Goal: Task Accomplishment & Management: Manage account settings

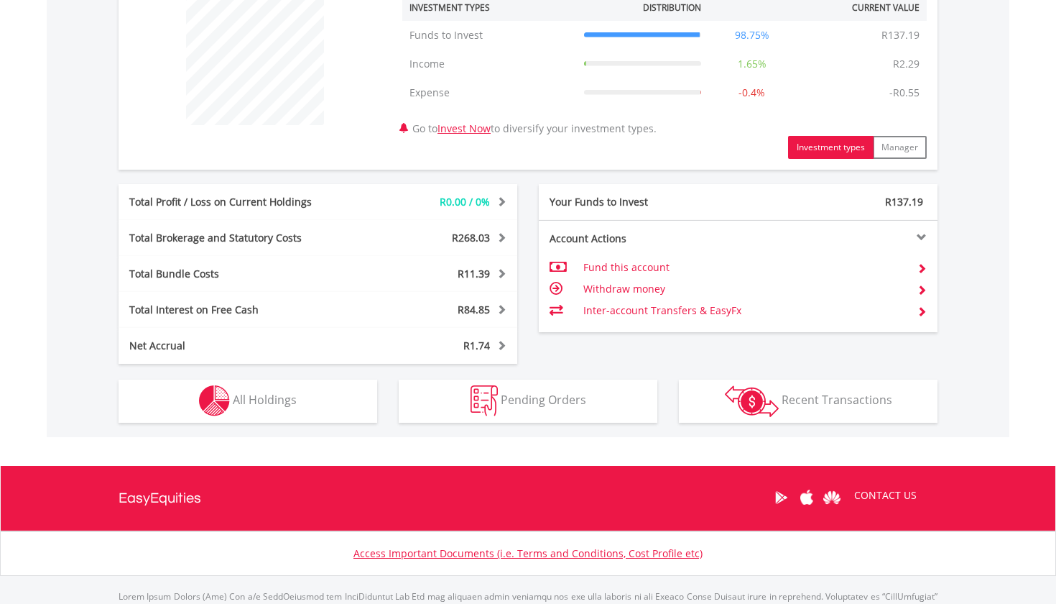
scroll to position [564, 0]
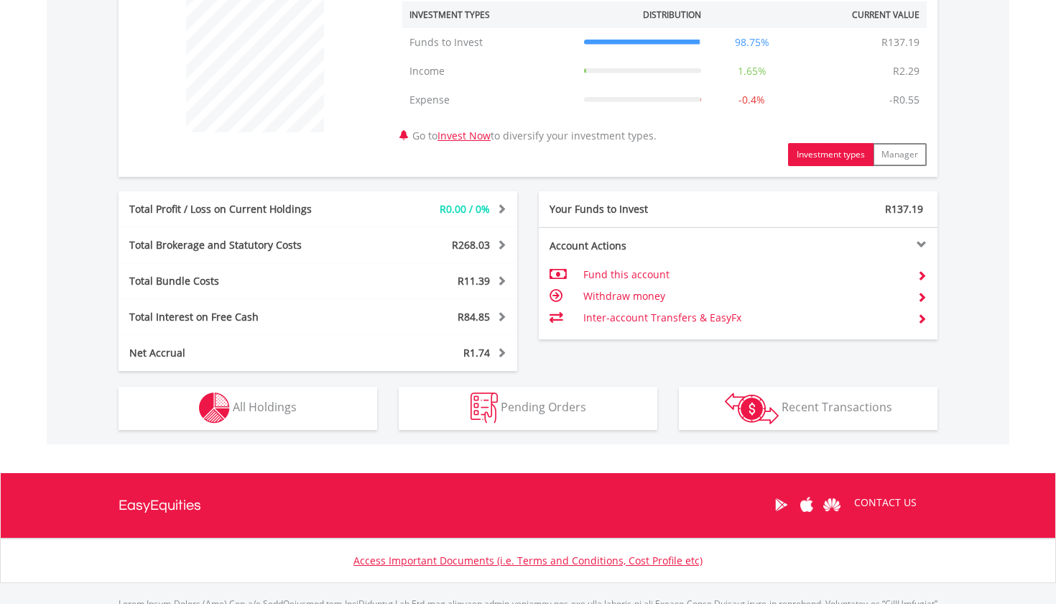
click at [285, 407] on span "All Holdings" at bounding box center [265, 407] width 64 height 16
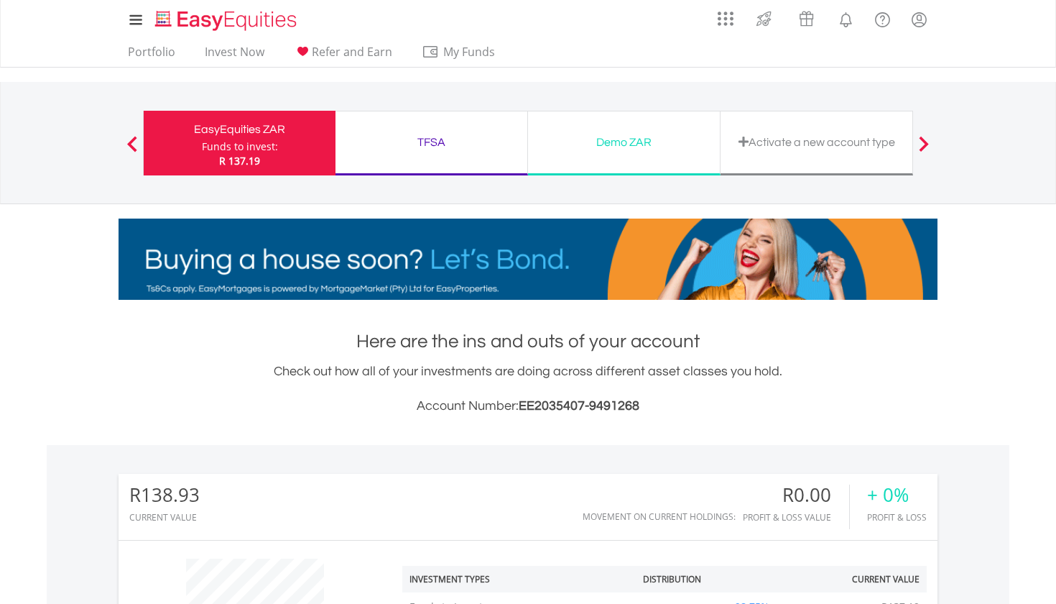
scroll to position [0, 0]
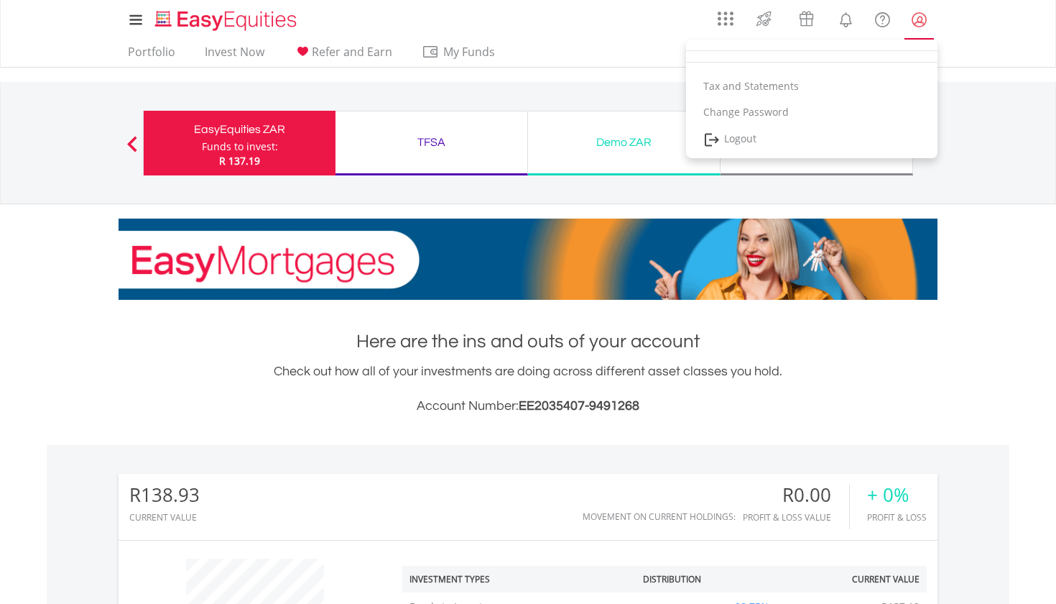
click at [926, 23] on lord-icon "My Profile" at bounding box center [919, 20] width 18 height 18
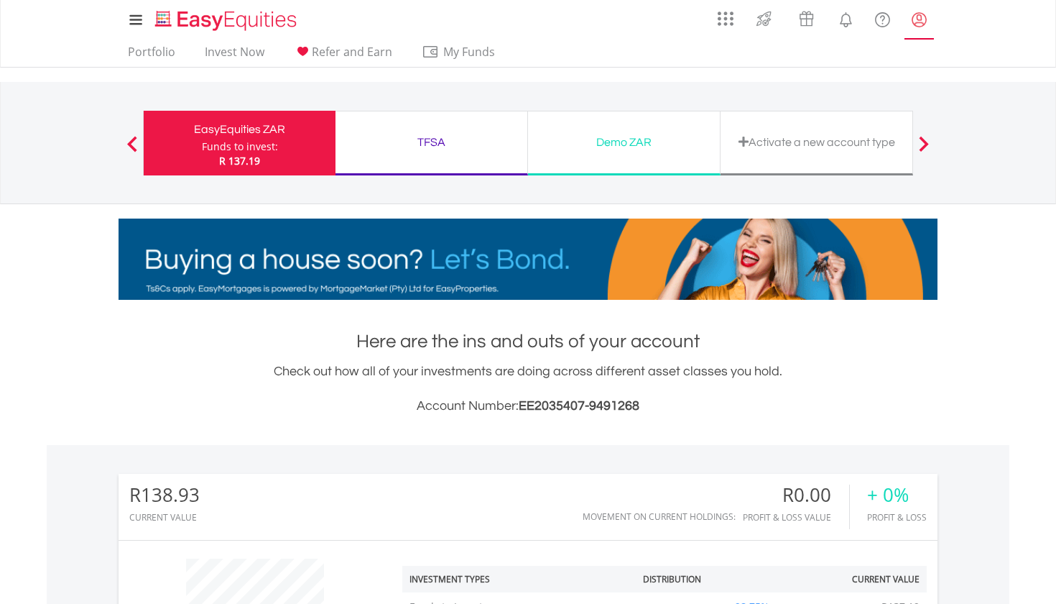
click at [926, 23] on lord-icon "My Profile" at bounding box center [919, 20] width 18 height 18
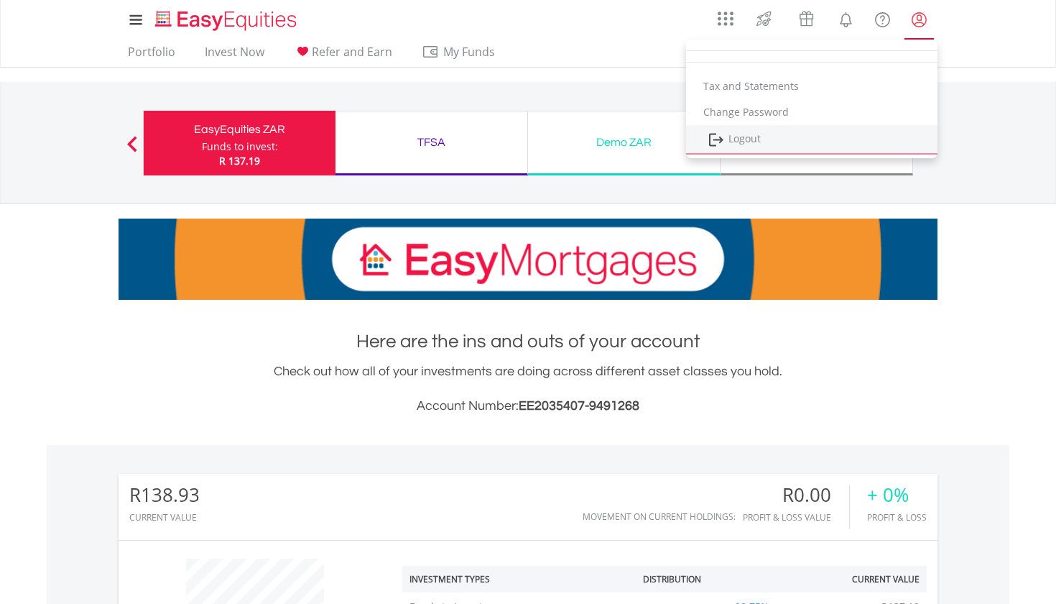
click at [752, 137] on link "Logout" at bounding box center [812, 139] width 252 height 29
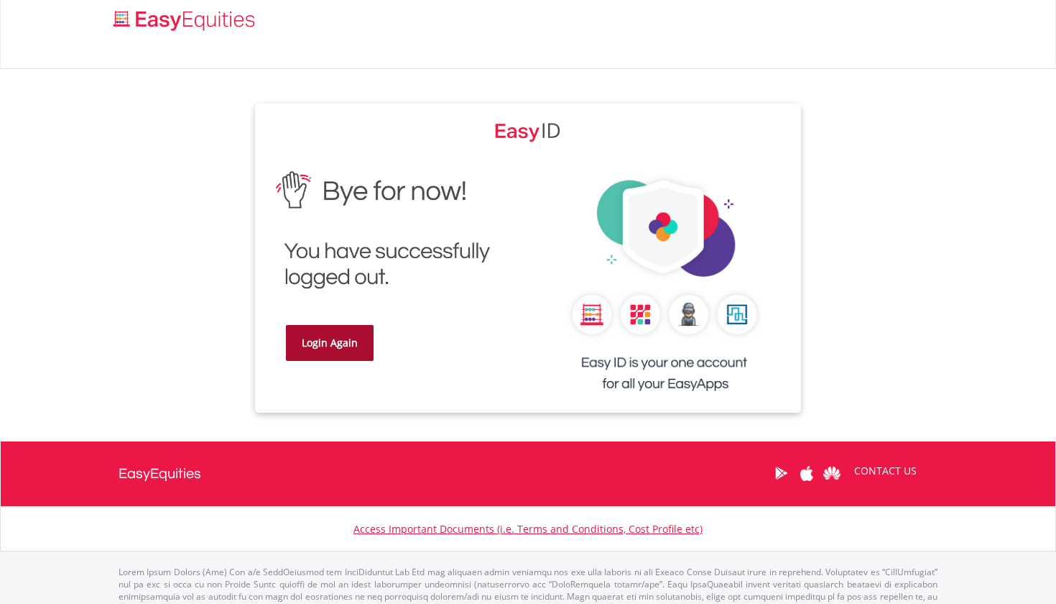
click at [346, 354] on link "Login Again" at bounding box center [330, 343] width 88 height 36
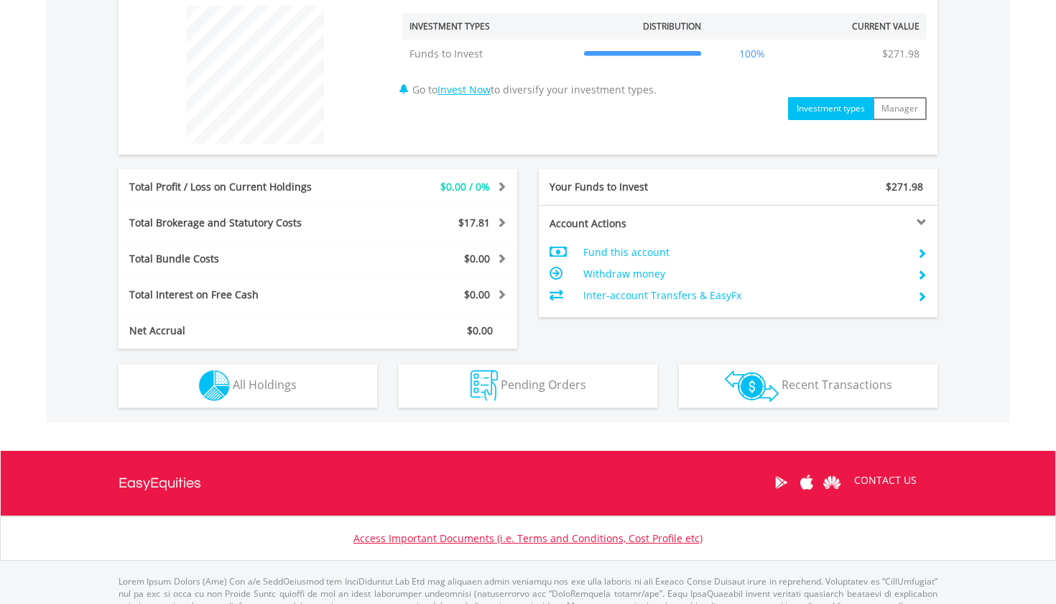
scroll to position [552, 0]
click at [272, 379] on span "All Holdings" at bounding box center [265, 385] width 64 height 16
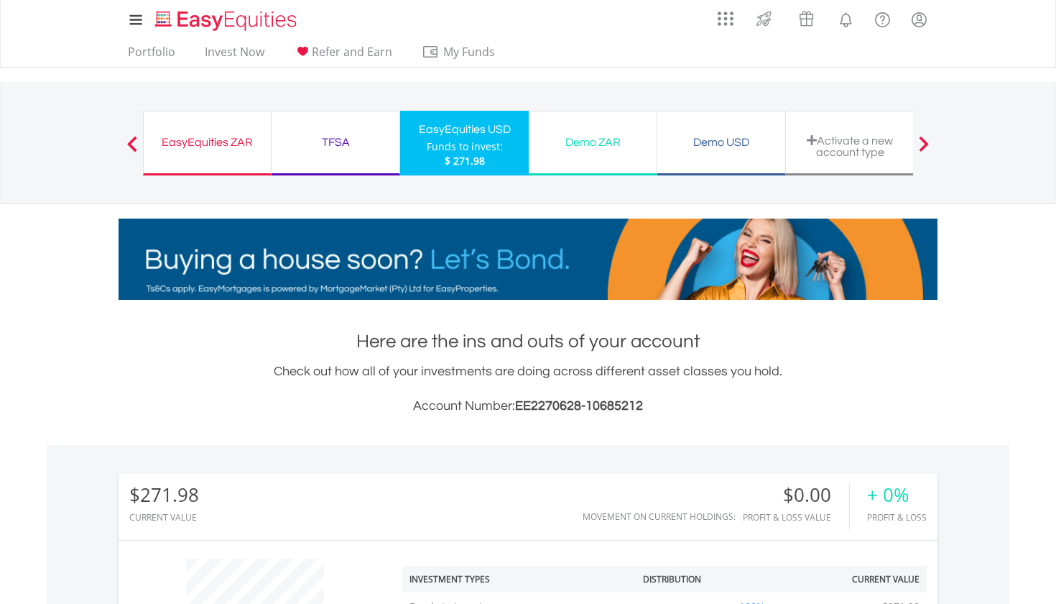
scroll to position [0, 0]
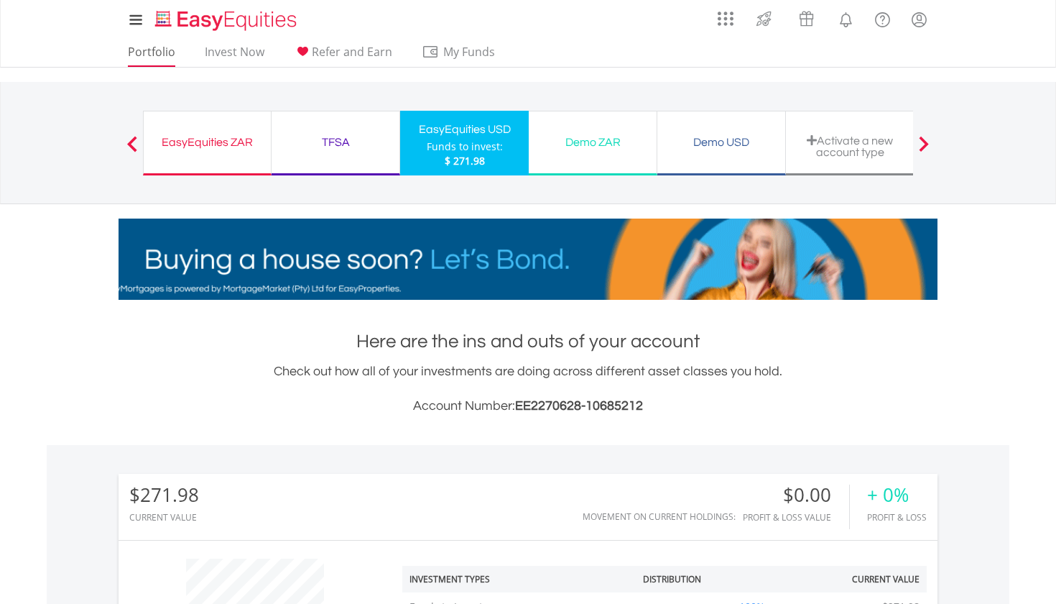
click at [144, 56] on link "Portfolio" at bounding box center [151, 56] width 59 height 22
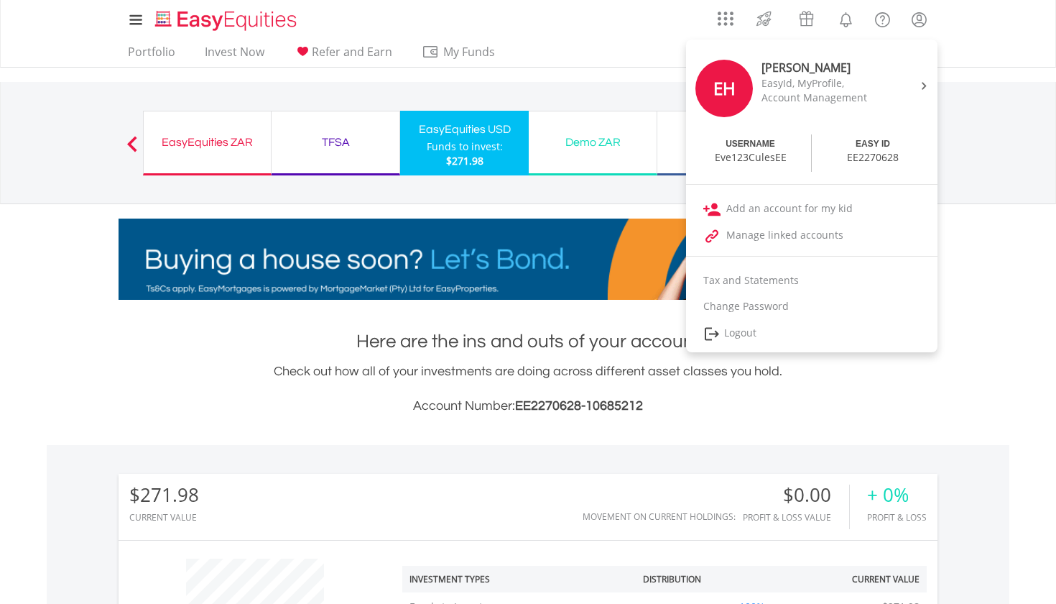
click at [729, 330] on link "Logout" at bounding box center [812, 333] width 252 height 29
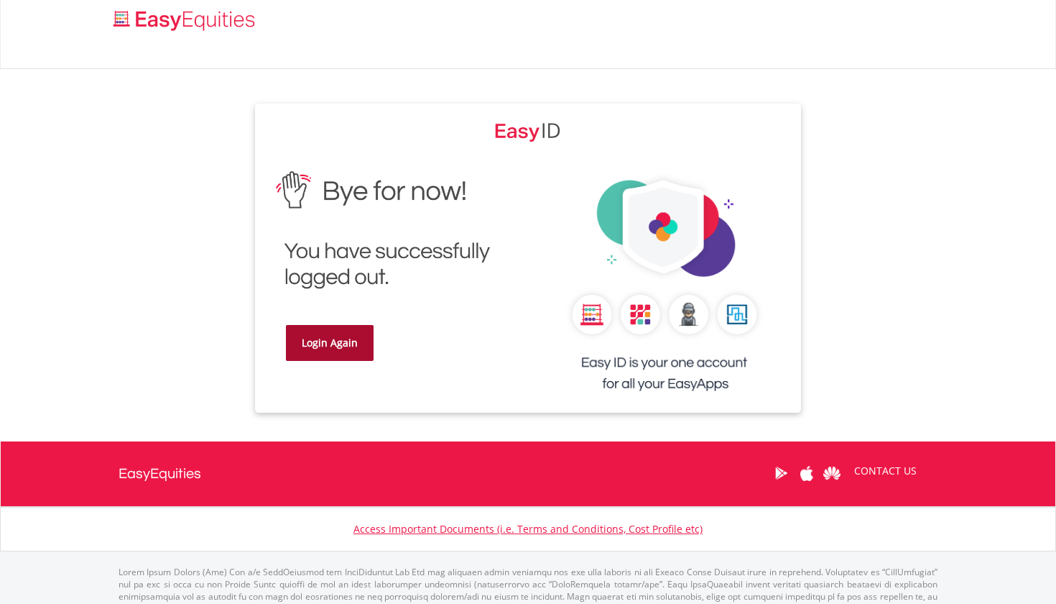
click at [344, 353] on link "Login Again" at bounding box center [330, 343] width 88 height 36
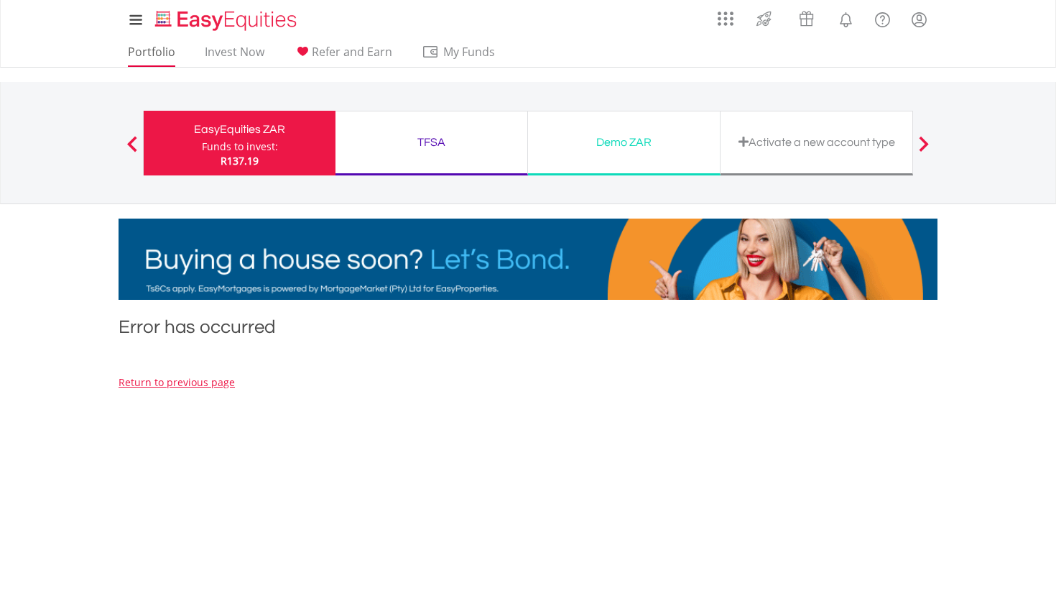
click at [157, 50] on link "Portfolio" at bounding box center [151, 56] width 59 height 22
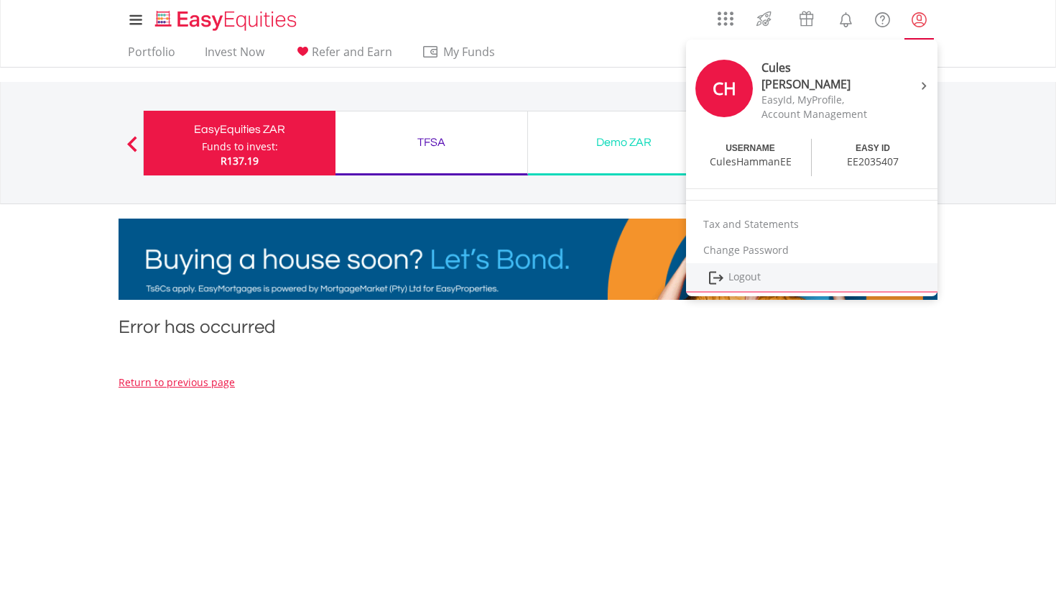
click at [749, 274] on link "Logout" at bounding box center [812, 277] width 252 height 29
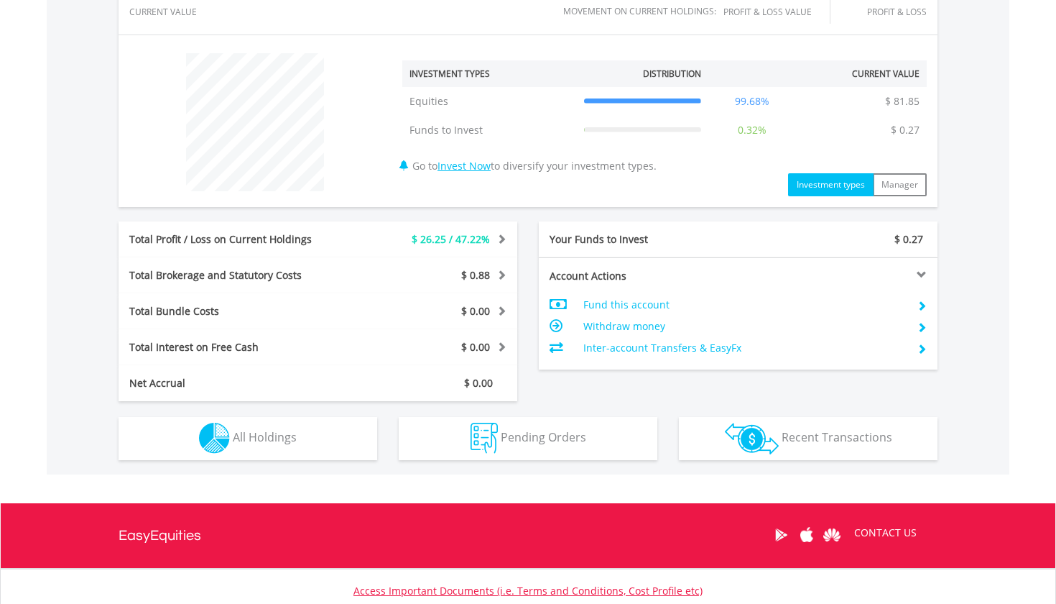
scroll to position [507, 0]
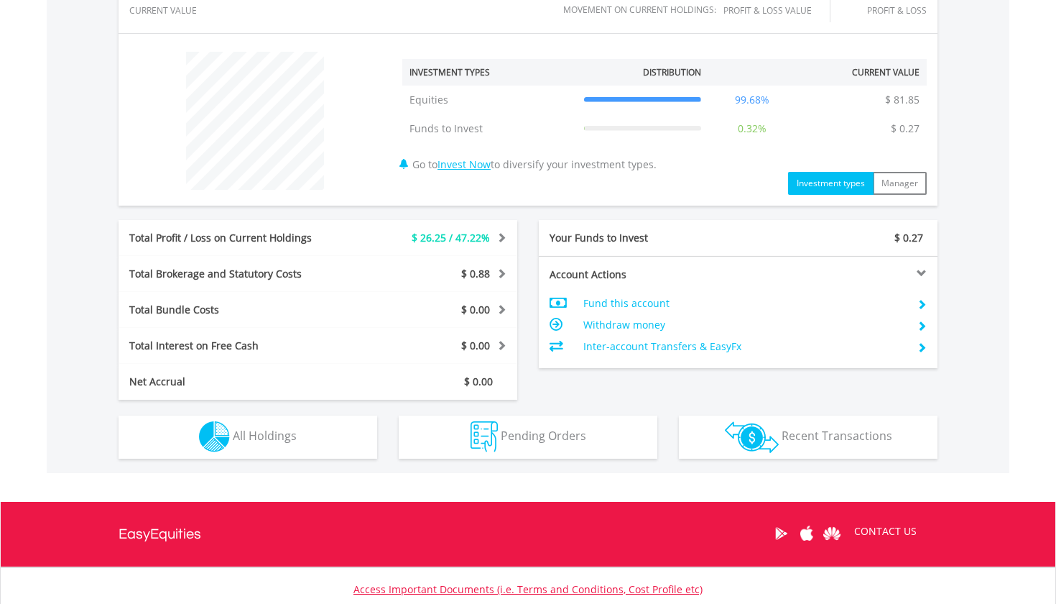
click at [283, 441] on span "All Holdings" at bounding box center [265, 436] width 64 height 16
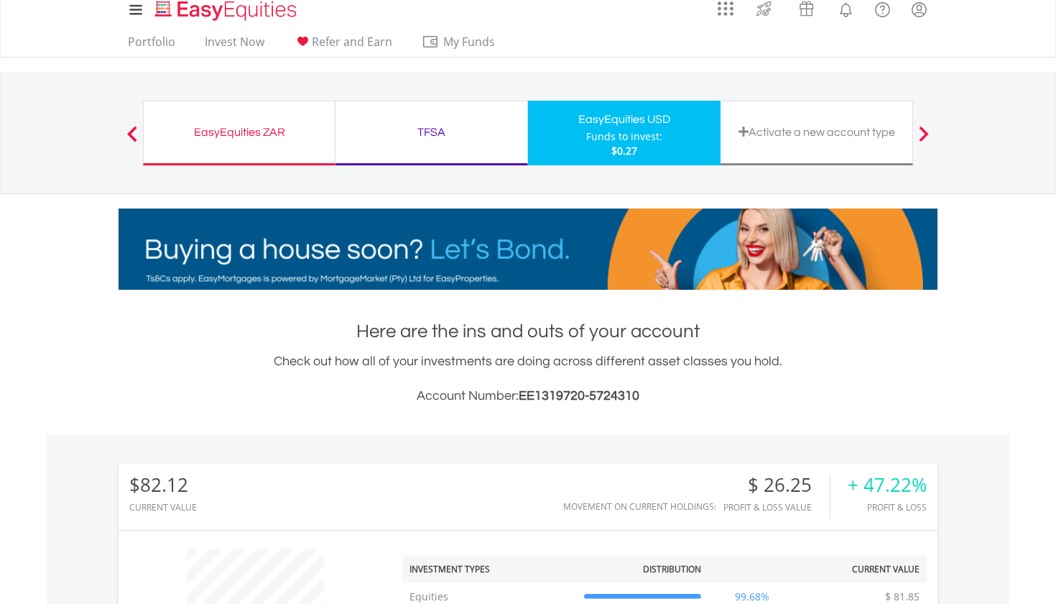
scroll to position [6, 0]
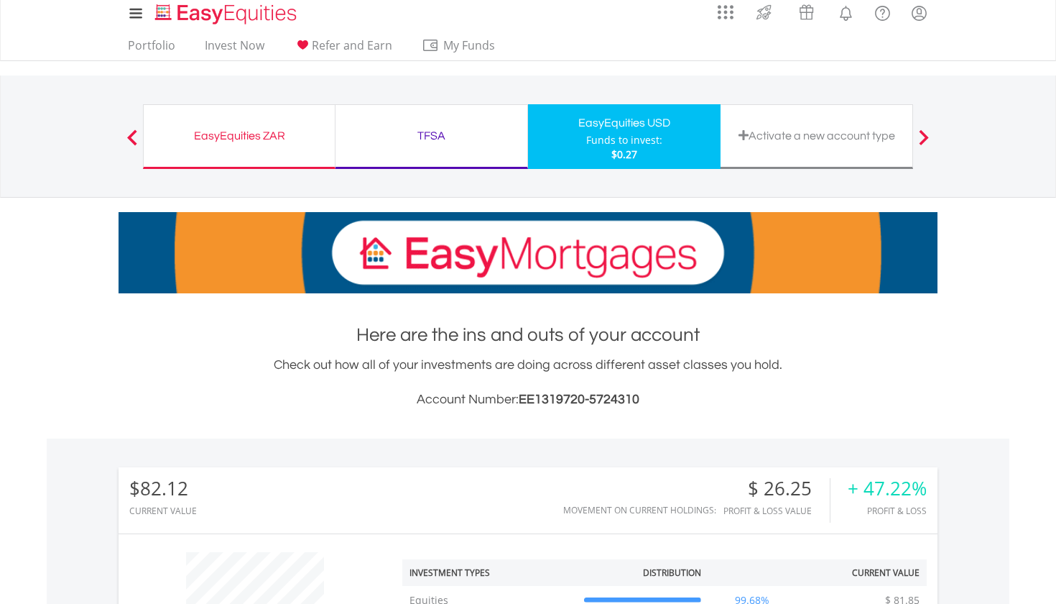
click at [243, 132] on div "EasyEquities ZAR" at bounding box center [239, 136] width 174 height 20
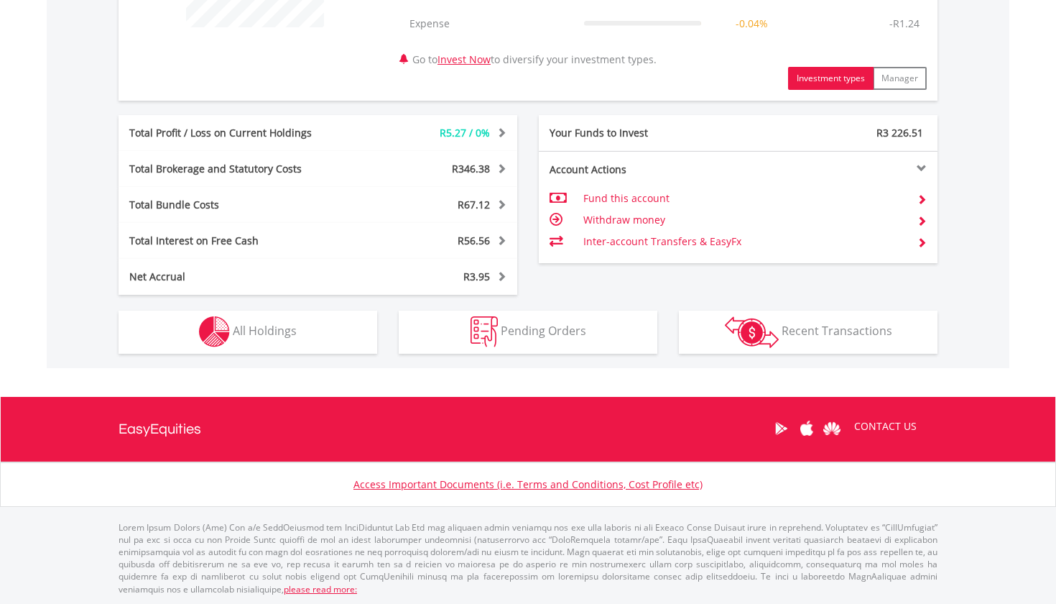
scroll to position [668, 0]
click at [293, 343] on button "Holdings All Holdings" at bounding box center [248, 332] width 259 height 43
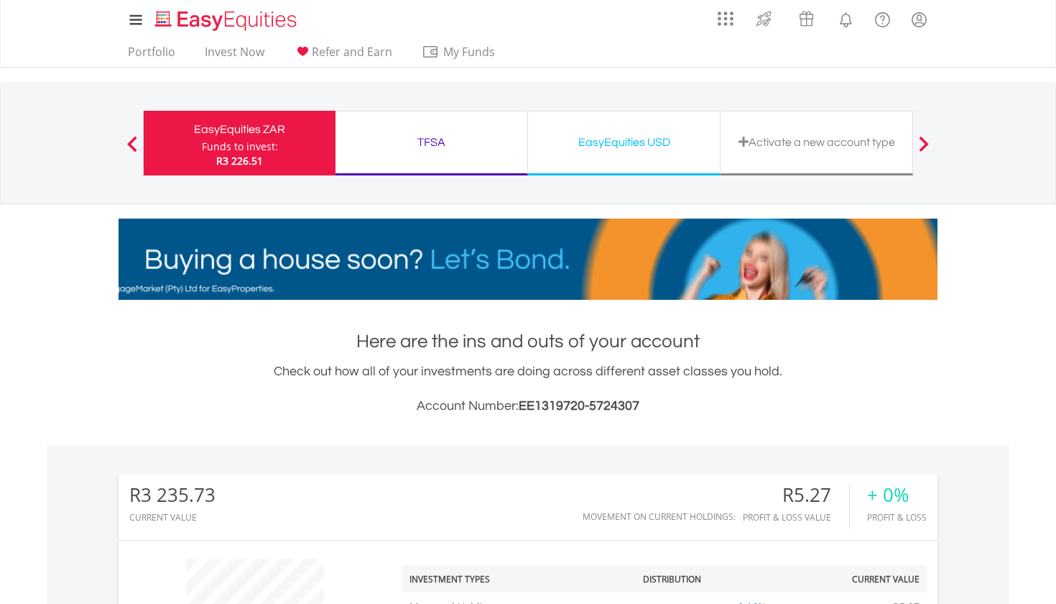
scroll to position [0, 0]
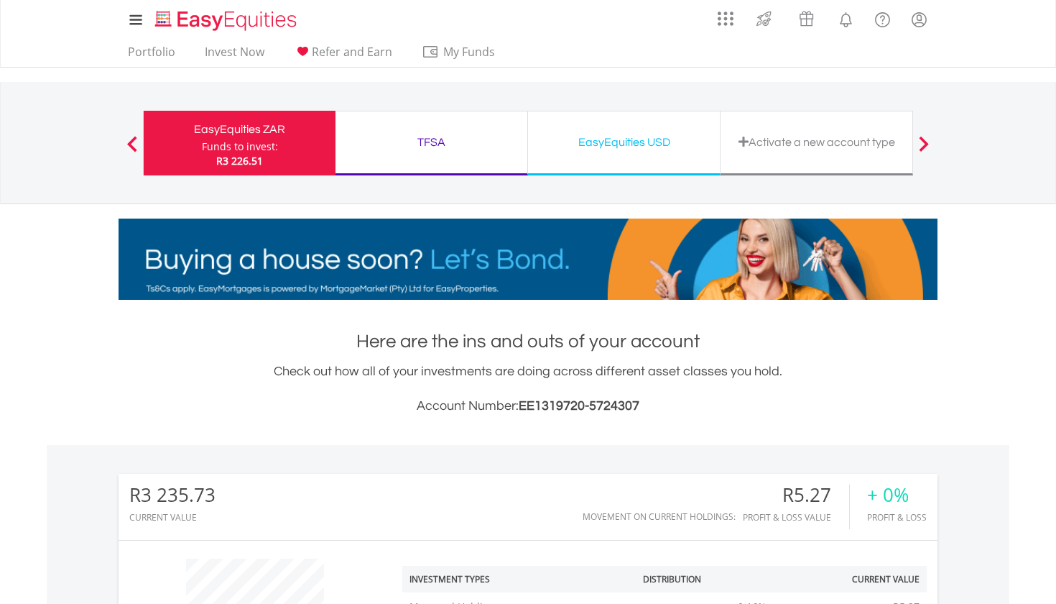
click at [637, 137] on div "EasyEquities USD" at bounding box center [624, 142] width 175 height 20
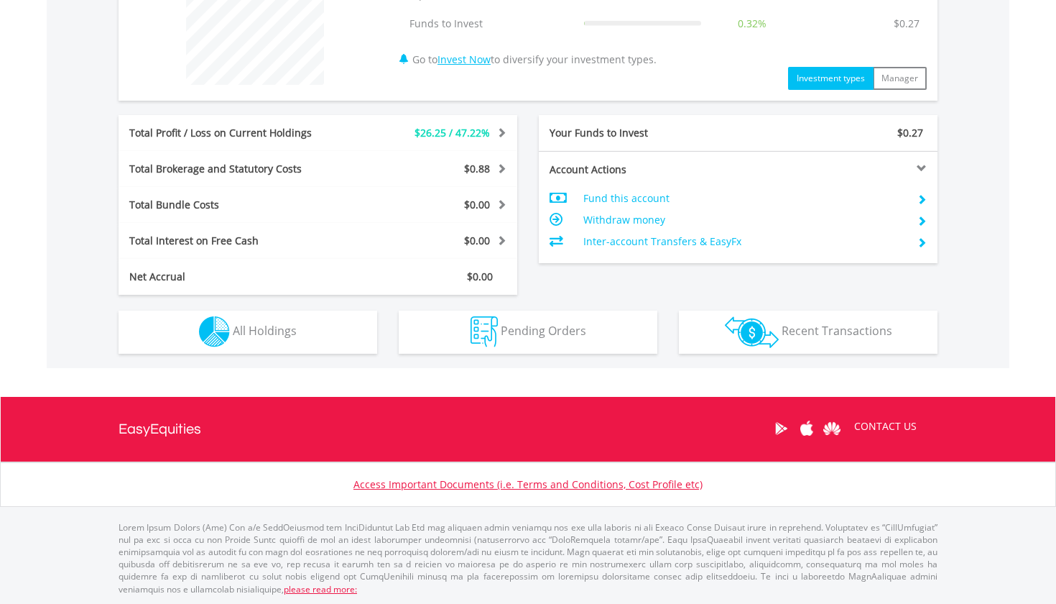
scroll to position [611, 0]
click at [284, 338] on span "All Holdings" at bounding box center [265, 331] width 64 height 16
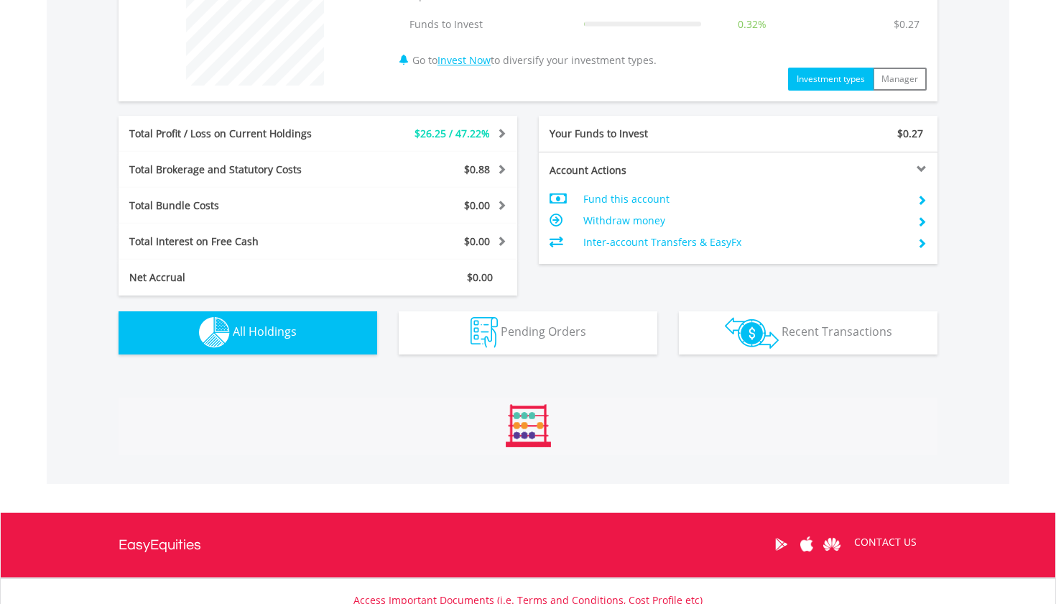
scroll to position [941, 0]
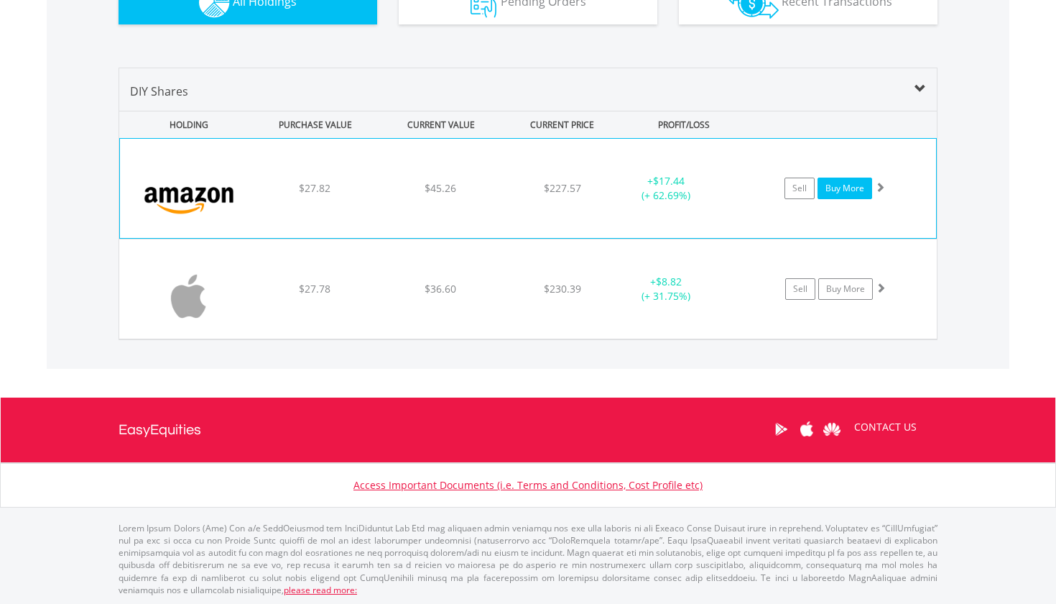
click at [851, 185] on link "Buy More" at bounding box center [845, 188] width 55 height 22
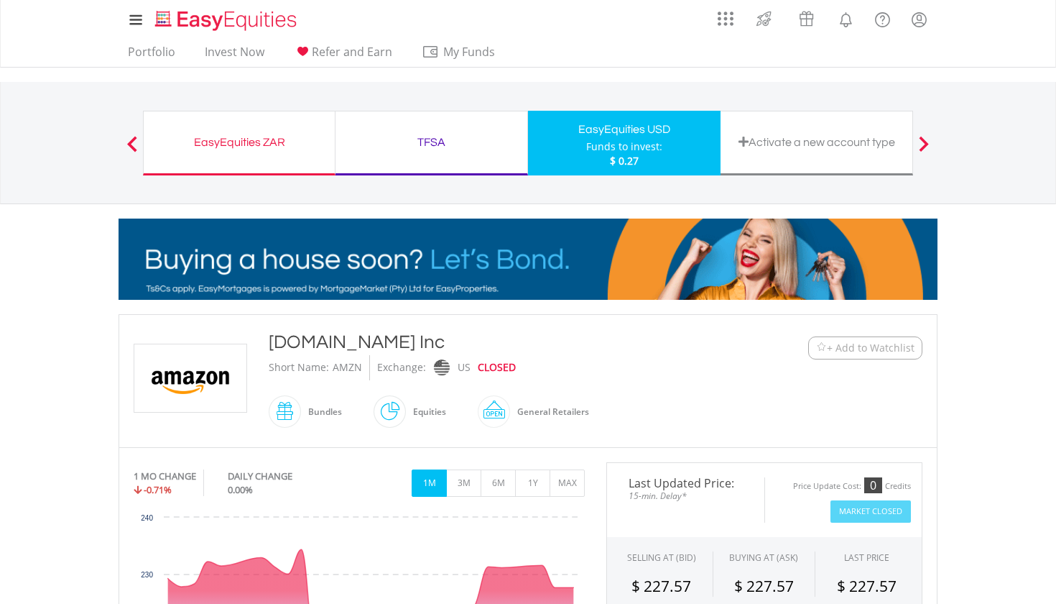
click at [252, 151] on div "EasyEquities ZAR" at bounding box center [239, 142] width 174 height 20
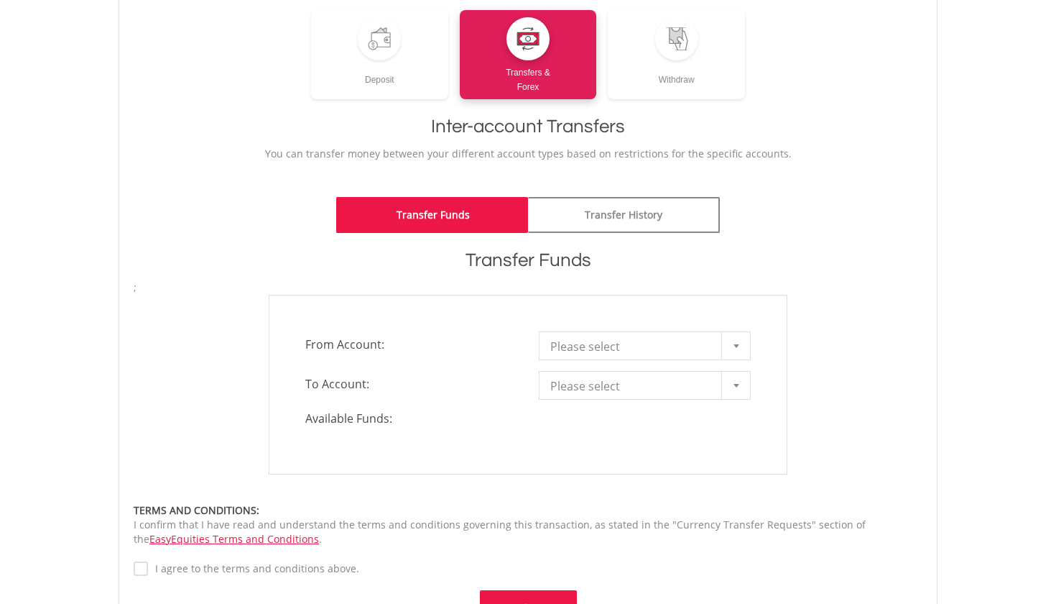
scroll to position [206, 0]
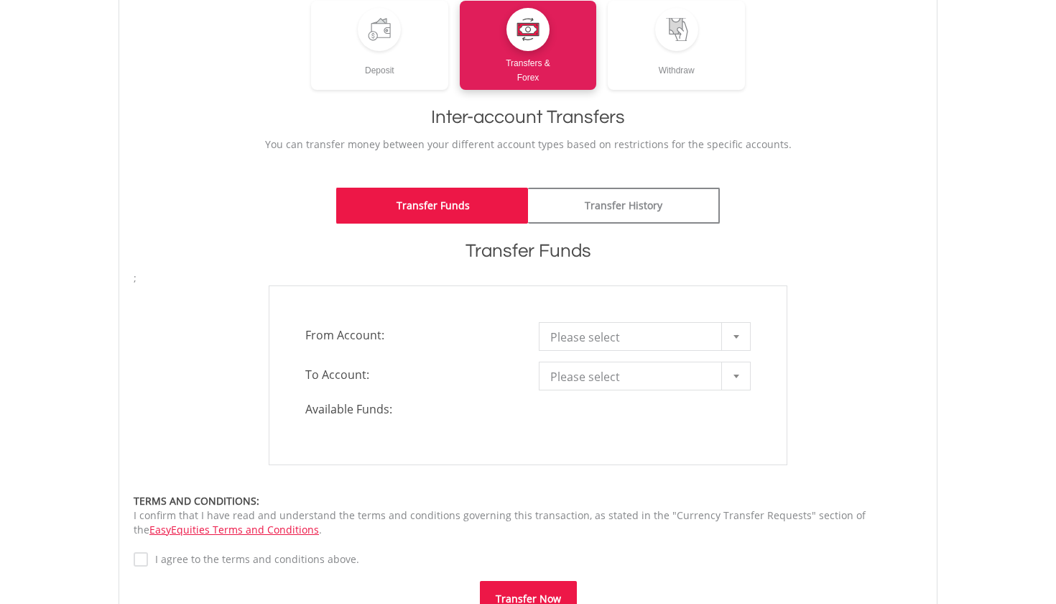
click at [734, 337] on b at bounding box center [737, 337] width 6 height 4
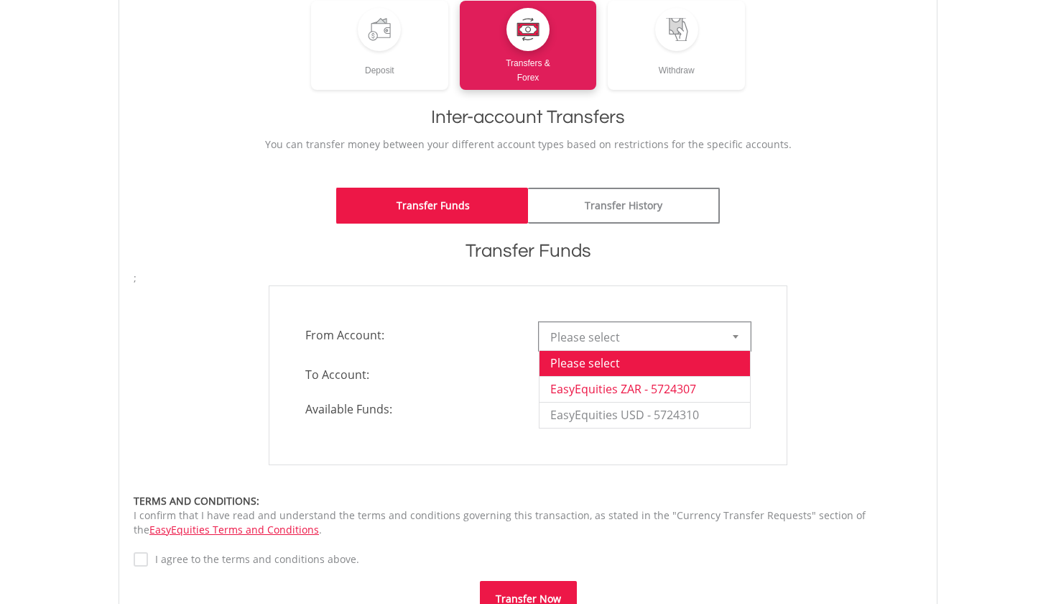
click at [709, 385] on li "EasyEquities ZAR - 5724307" at bounding box center [645, 389] width 211 height 26
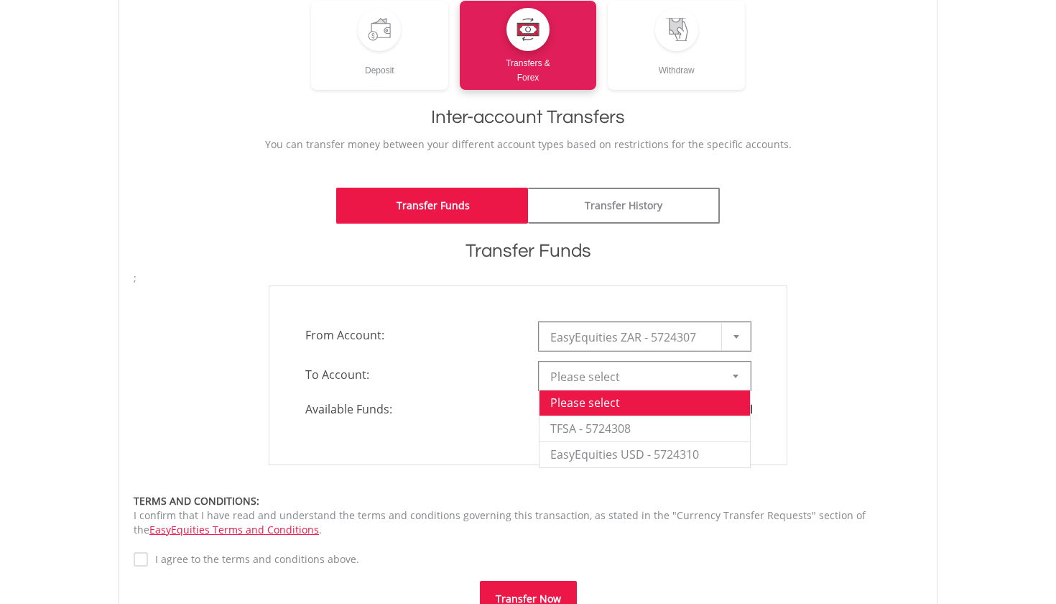
click at [744, 381] on div at bounding box center [735, 375] width 29 height 27
click at [681, 457] on li "EasyEquities USD - 5724310" at bounding box center [645, 454] width 211 height 26
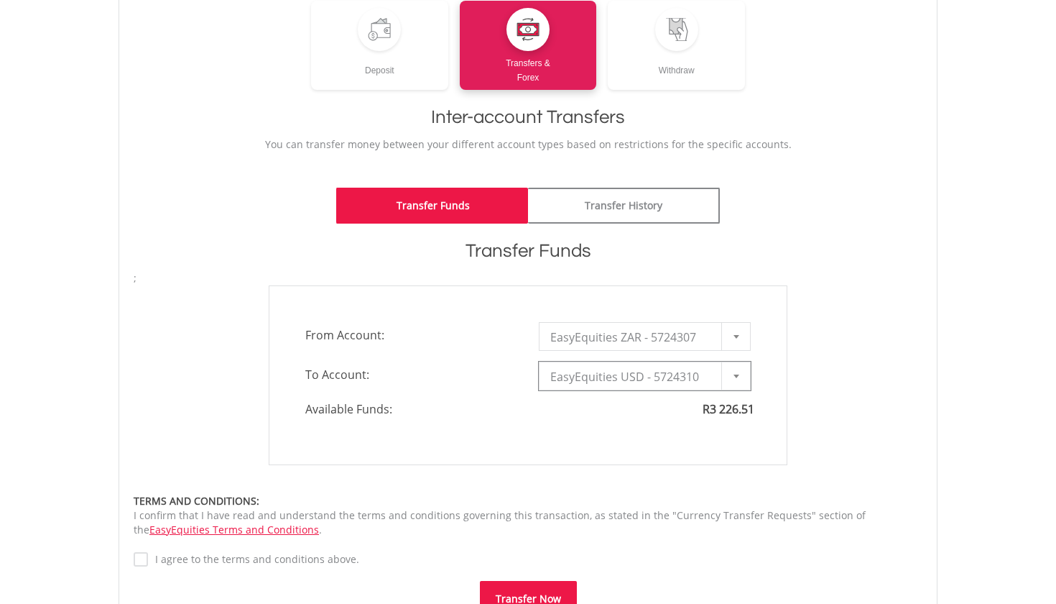
type input "*"
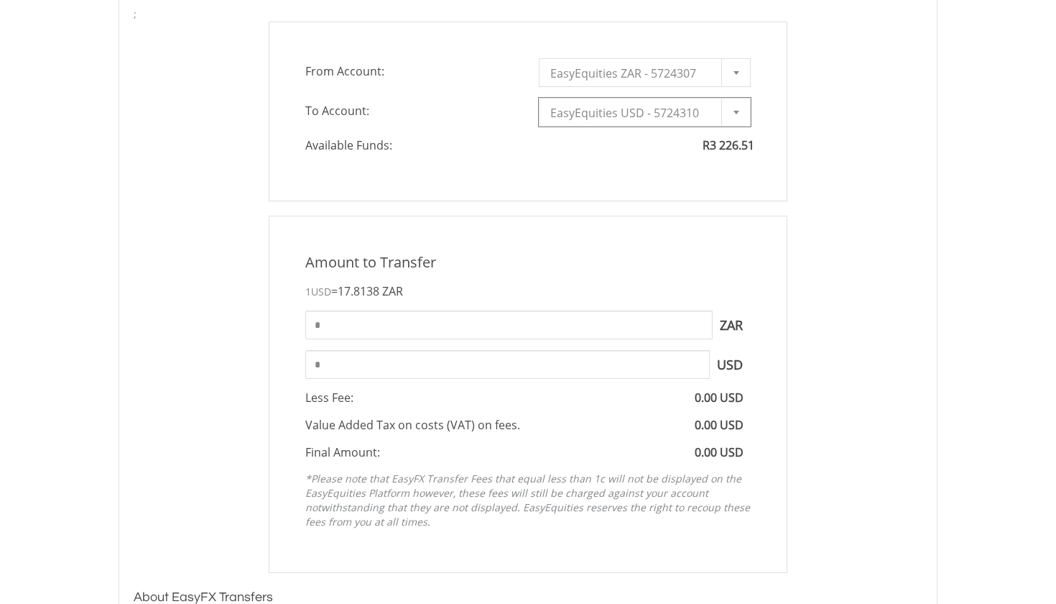
scroll to position [474, 0]
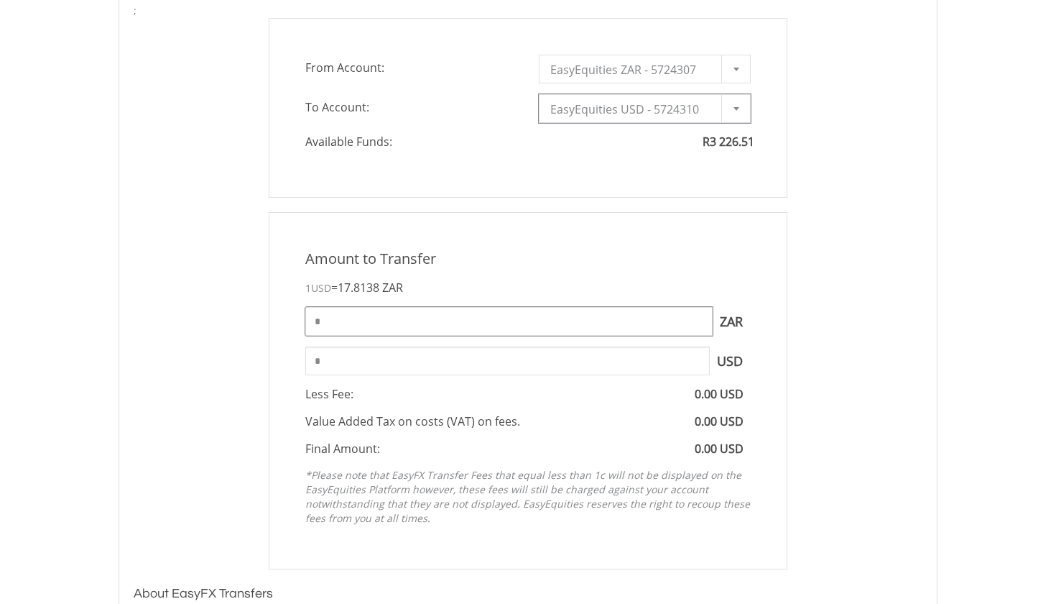
click at [343, 316] on input "*" at bounding box center [508, 321] width 407 height 29
type input "****"
type input "*****"
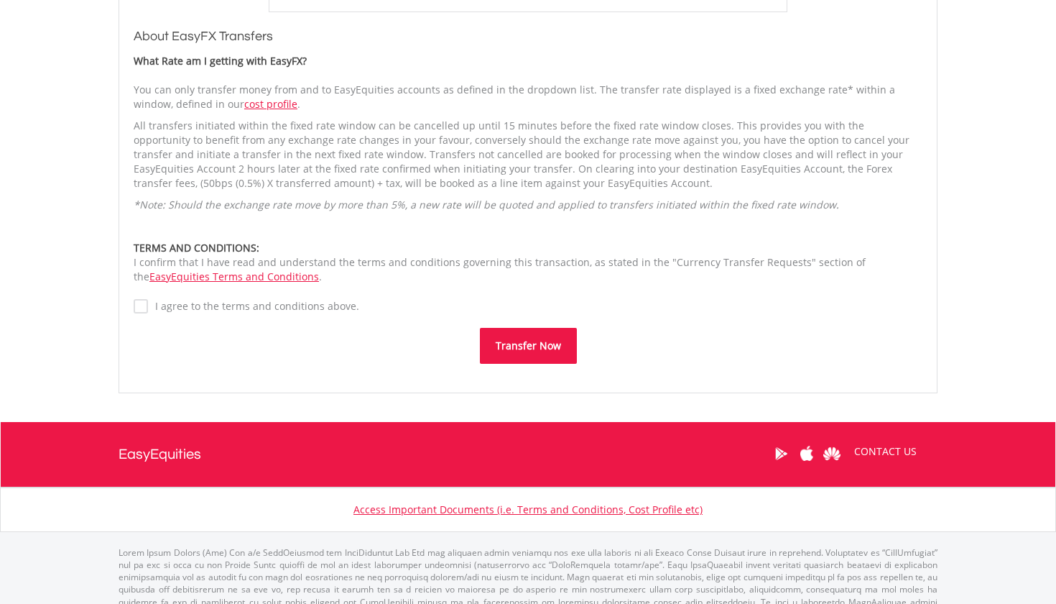
click at [492, 343] on button "Transfer Now" at bounding box center [528, 346] width 97 height 36
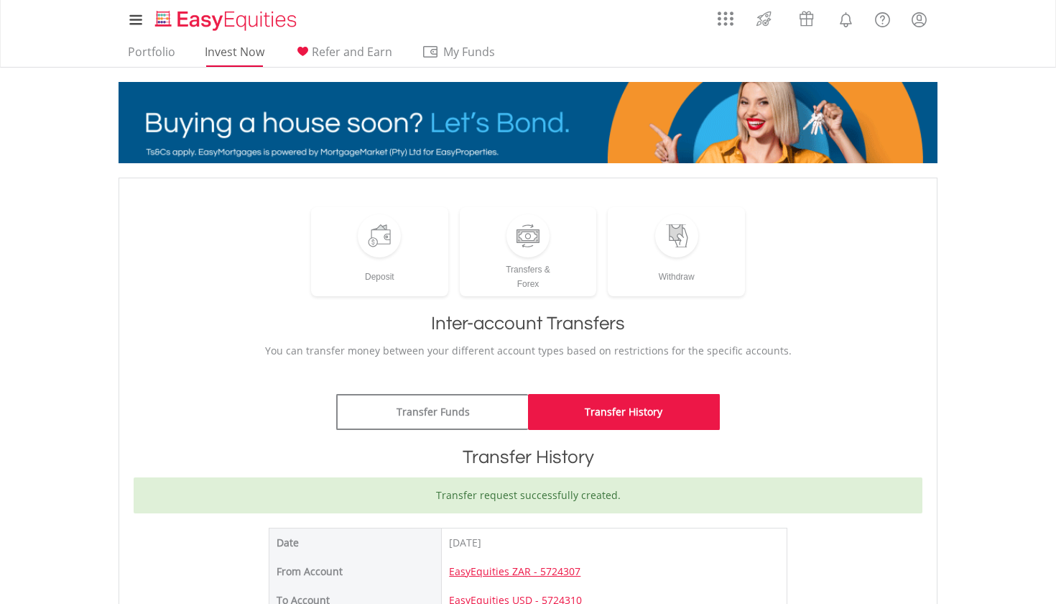
click at [221, 56] on link "Invest Now" at bounding box center [234, 56] width 71 height 22
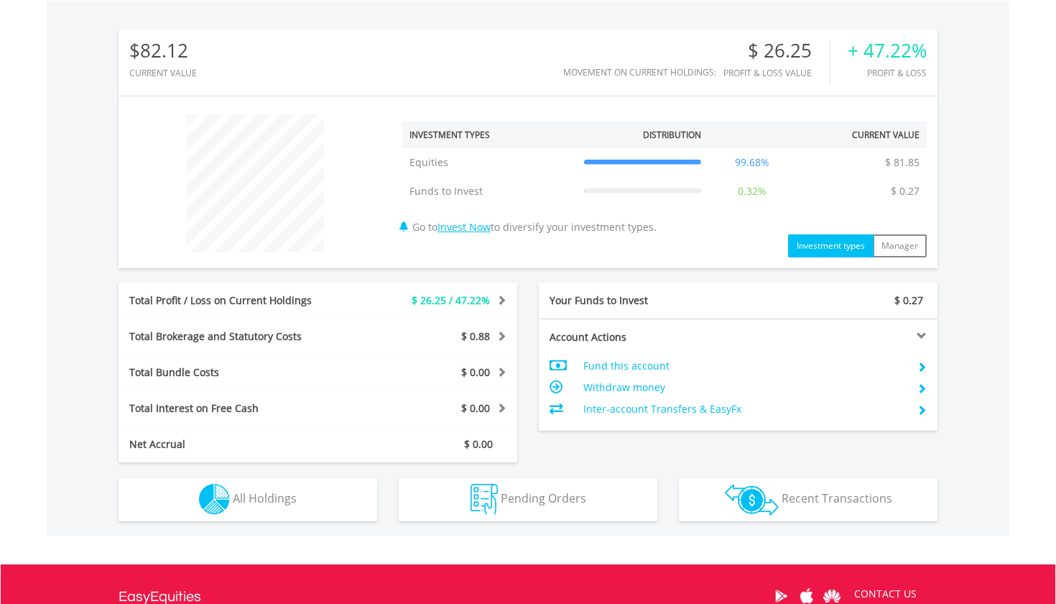
scroll to position [447, 0]
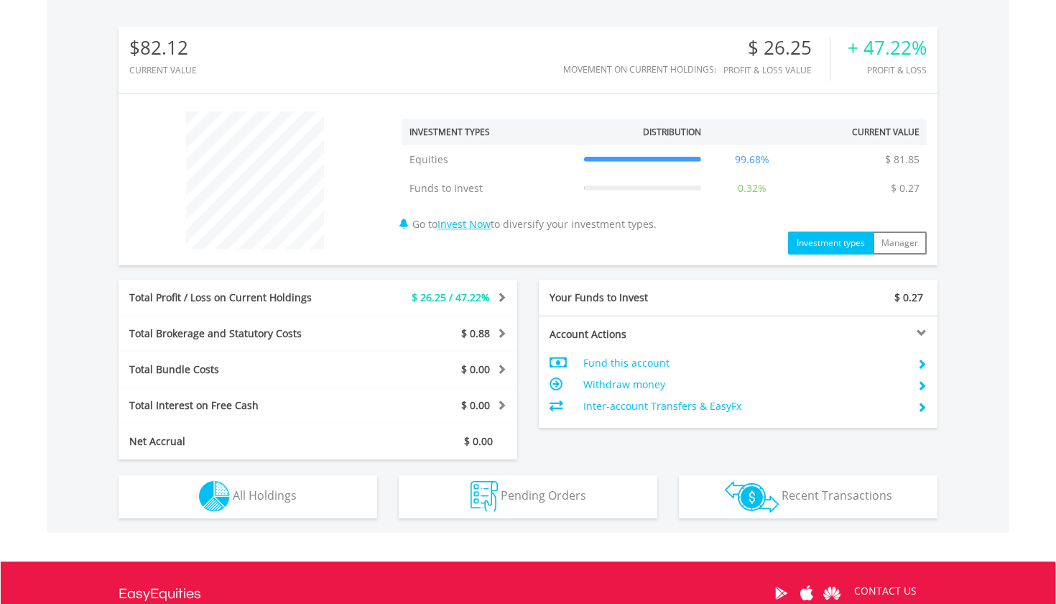
click at [313, 494] on button "Holdings All Holdings" at bounding box center [248, 496] width 259 height 43
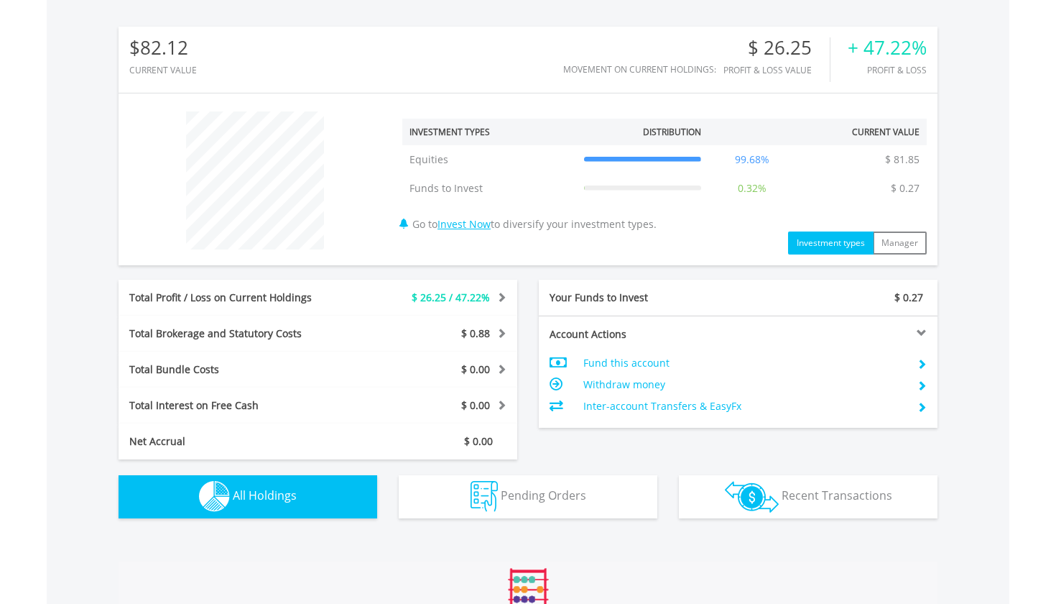
scroll to position [941, 0]
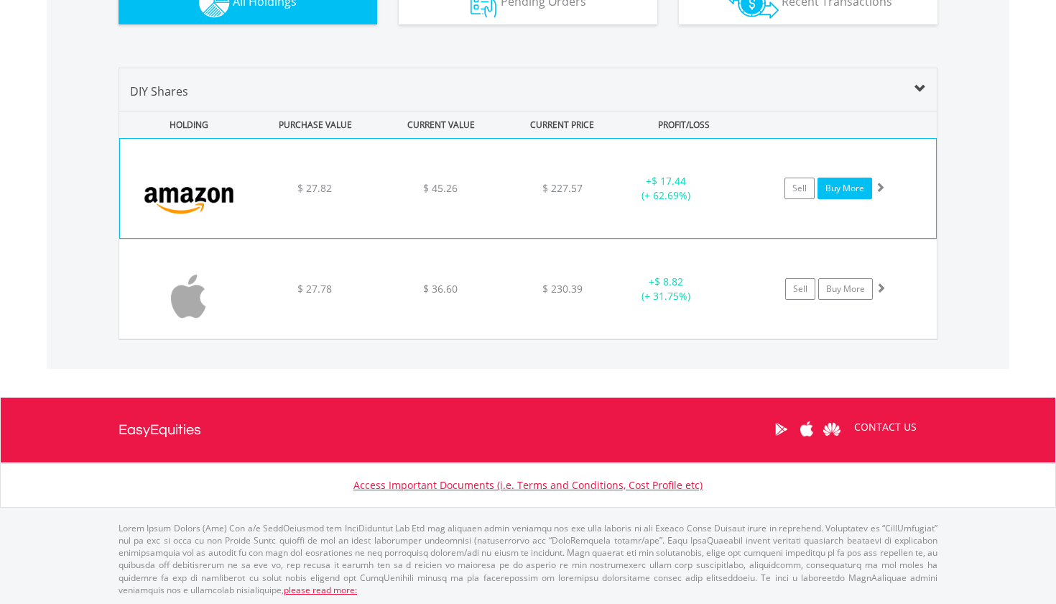
click at [848, 189] on link "Buy More" at bounding box center [845, 188] width 55 height 22
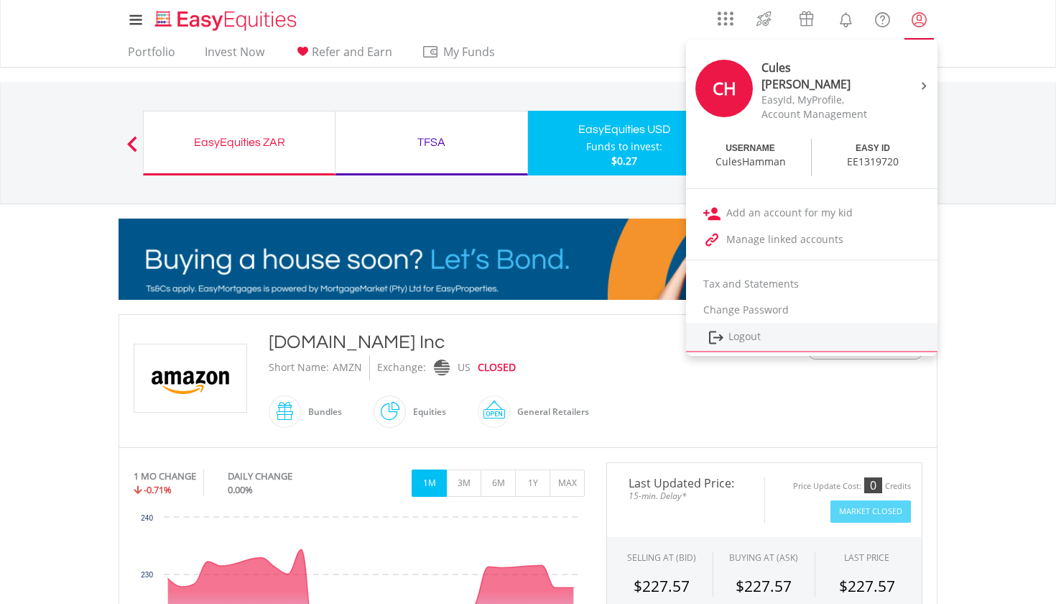
click at [737, 332] on link "Logout" at bounding box center [812, 337] width 252 height 29
